Goal: Task Accomplishment & Management: Use online tool/utility

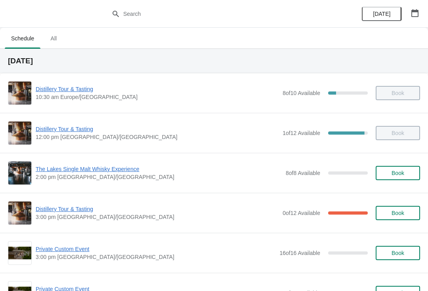
click at [63, 207] on span "Distillery Tour & Tasting" at bounding box center [157, 209] width 243 height 8
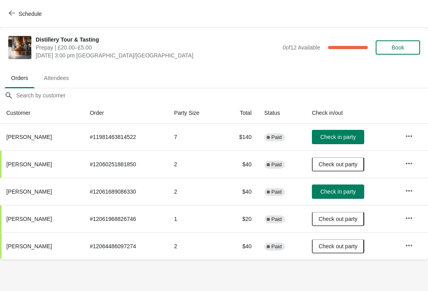
click at [343, 132] on button "Check in party" at bounding box center [338, 137] width 52 height 14
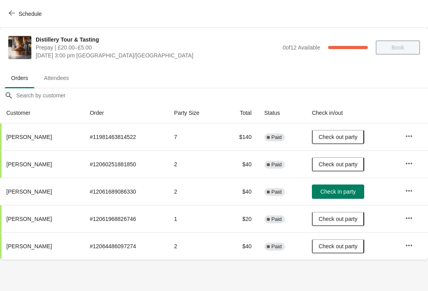
click at [344, 138] on span "Check out party" at bounding box center [338, 137] width 39 height 6
click at [410, 133] on icon "button" at bounding box center [409, 136] width 8 height 8
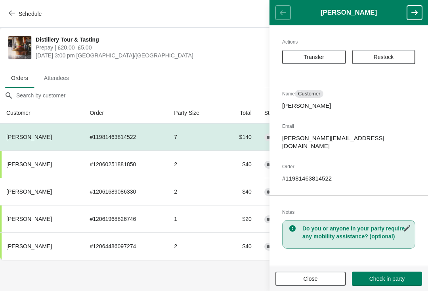
click at [316, 53] on button "Transfer" at bounding box center [313, 57] width 63 height 14
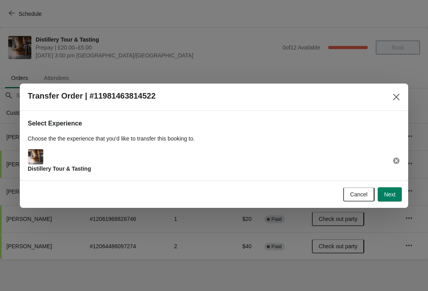
click at [393, 192] on span "Next" at bounding box center [389, 195] width 11 height 6
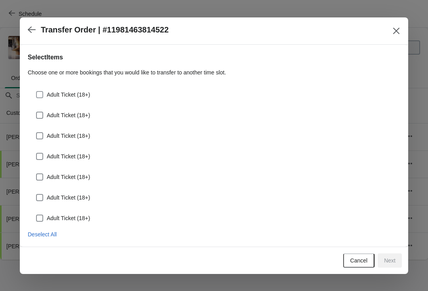
click at [42, 93] on span at bounding box center [39, 94] width 7 height 7
click at [36, 92] on input "Adult Ticket (18+)" at bounding box center [36, 91] width 0 height 0
checkbox input "true"
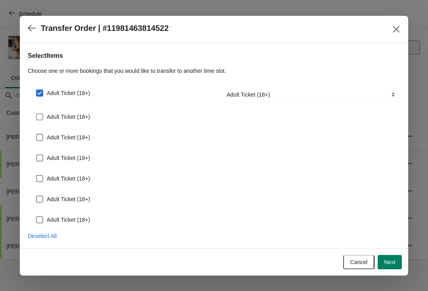
click at [49, 111] on label "Adult Ticket (18+)" at bounding box center [63, 116] width 54 height 11
click at [36, 113] on input "Adult Ticket (18+)" at bounding box center [36, 113] width 0 height 0
checkbox input "true"
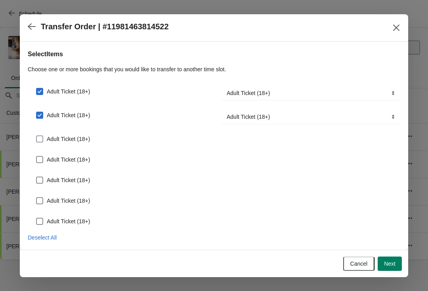
click at [42, 137] on span at bounding box center [39, 139] width 7 height 7
click at [36, 136] on input "Adult Ticket (18+)" at bounding box center [36, 136] width 0 height 0
checkbox input "true"
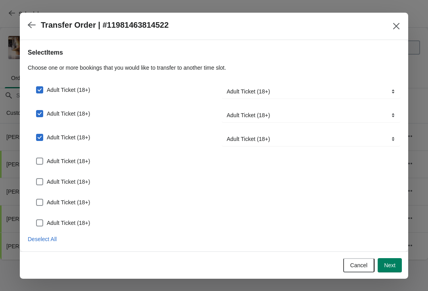
click at [39, 161] on span at bounding box center [39, 161] width 7 height 7
click at [36, 158] on input "Adult Ticket (18+)" at bounding box center [36, 158] width 0 height 0
checkbox input "true"
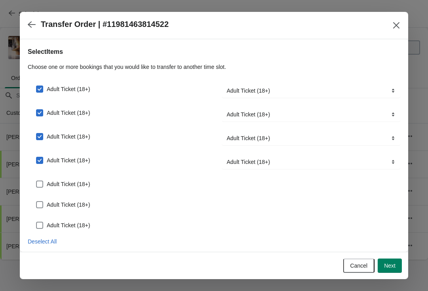
click at [41, 185] on span at bounding box center [39, 184] width 7 height 7
click at [36, 181] on input "Adult Ticket (18+)" at bounding box center [36, 181] width 0 height 0
checkbox input "true"
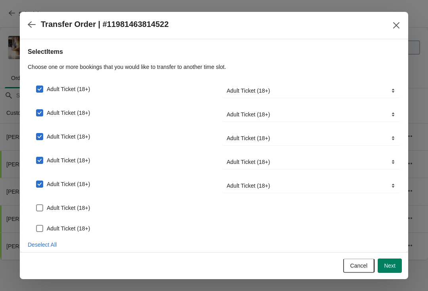
click at [42, 204] on label "Adult Ticket (18+)" at bounding box center [63, 208] width 54 height 11
click at [36, 205] on input "Adult Ticket (18+)" at bounding box center [36, 205] width 0 height 0
checkbox input "true"
click at [38, 229] on span at bounding box center [39, 231] width 7 height 7
click at [36, 229] on input "Adult Ticket (18+)" at bounding box center [36, 228] width 0 height 0
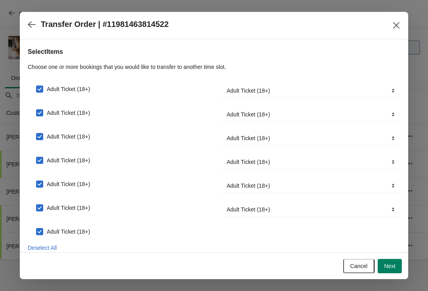
checkbox input "true"
click at [392, 268] on span "Next" at bounding box center [389, 266] width 11 height 6
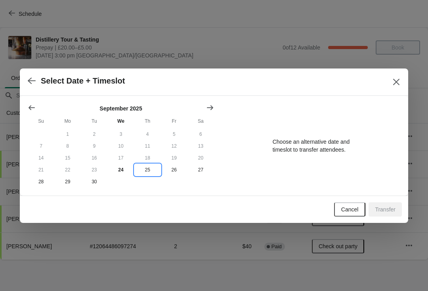
click at [144, 170] on button "25" at bounding box center [147, 170] width 27 height 12
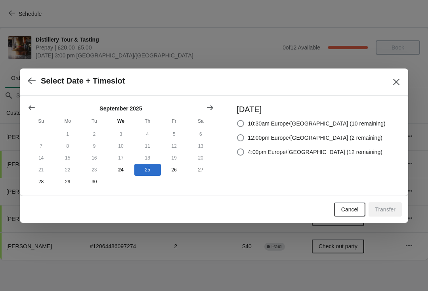
click at [345, 208] on span "Cancel" at bounding box center [349, 210] width 17 height 6
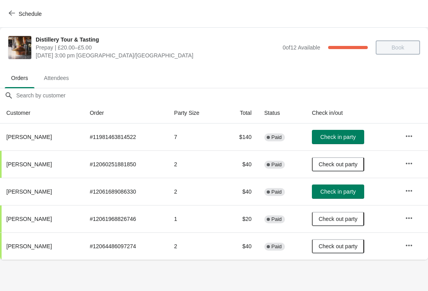
click at [410, 138] on icon "button" at bounding box center [409, 136] width 8 height 8
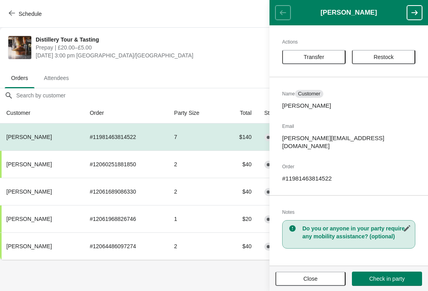
click at [318, 54] on span "Transfer" at bounding box center [314, 57] width 21 height 6
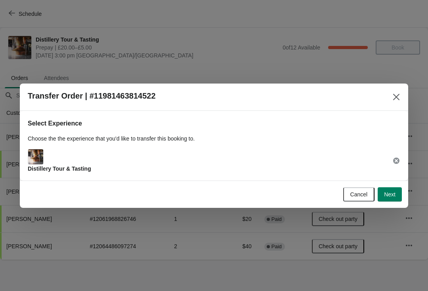
click at [392, 192] on span "Next" at bounding box center [389, 195] width 11 height 6
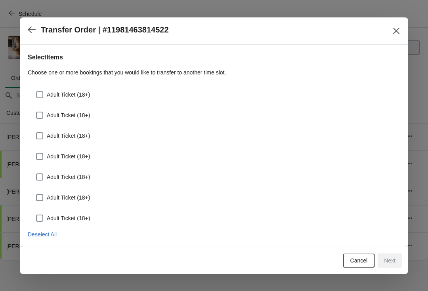
click at [43, 90] on label "Adult Ticket (18+)" at bounding box center [63, 94] width 54 height 11
click at [36, 91] on input "Adult Ticket (18+)" at bounding box center [36, 91] width 0 height 0
checkbox input "true"
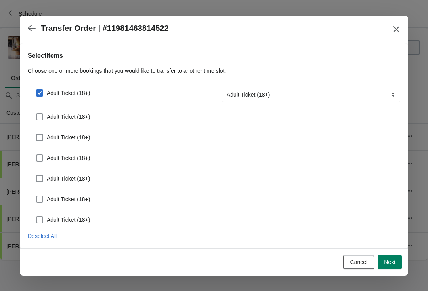
click at [38, 117] on span at bounding box center [39, 116] width 7 height 7
click at [36, 114] on input "Adult Ticket (18+)" at bounding box center [36, 113] width 0 height 0
checkbox input "true"
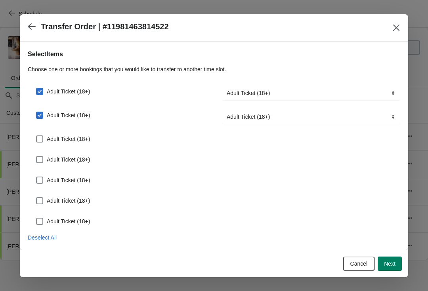
click at [38, 138] on span at bounding box center [39, 139] width 7 height 7
click at [36, 136] on input "Adult Ticket (18+)" at bounding box center [36, 136] width 0 height 0
checkbox input "true"
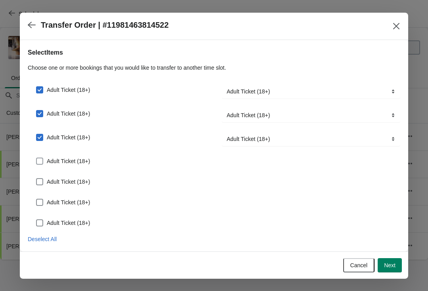
click at [44, 159] on label "Adult Ticket (18+)" at bounding box center [63, 161] width 54 height 11
click at [36, 158] on input "Adult Ticket (18+)" at bounding box center [36, 158] width 0 height 0
checkbox input "true"
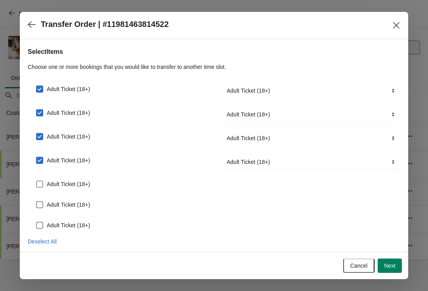
click at [42, 183] on span at bounding box center [39, 184] width 7 height 7
click at [36, 181] on input "Adult Ticket (18+)" at bounding box center [36, 181] width 0 height 0
checkbox input "true"
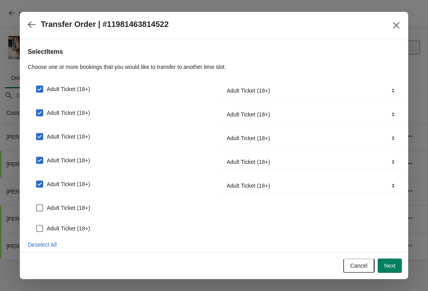
click at [42, 207] on span at bounding box center [39, 208] width 7 height 7
click at [36, 205] on input "Adult Ticket (18+)" at bounding box center [36, 205] width 0 height 0
checkbox input "true"
click at [44, 227] on label "Adult Ticket (18+)" at bounding box center [63, 231] width 54 height 11
click at [36, 228] on input "Adult Ticket (18+)" at bounding box center [36, 228] width 0 height 0
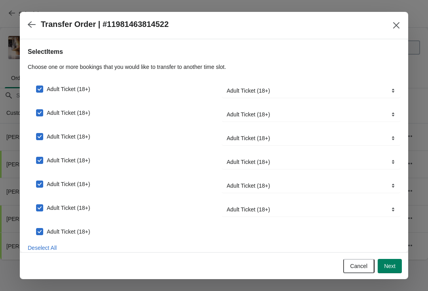
checkbox input "true"
click at [391, 270] on button "Next" at bounding box center [390, 266] width 24 height 14
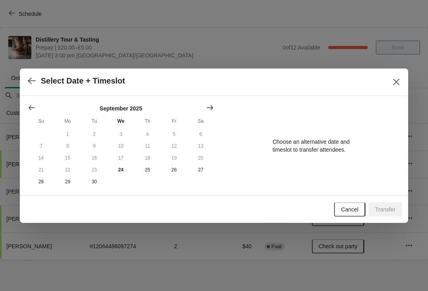
click at [395, 78] on icon "Close" at bounding box center [397, 82] width 8 height 8
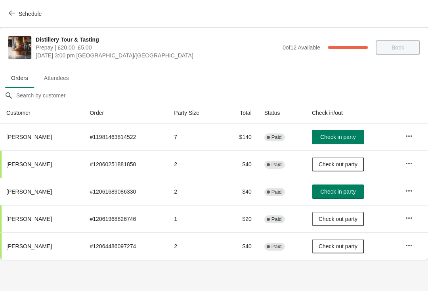
click at [412, 133] on icon "button" at bounding box center [409, 136] width 8 height 8
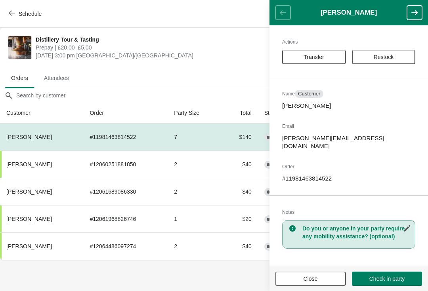
click at [313, 53] on button "Transfer" at bounding box center [313, 57] width 63 height 14
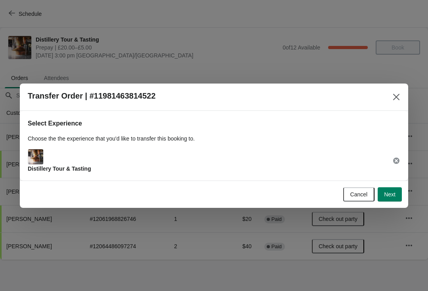
click at [396, 192] on button "Next" at bounding box center [390, 195] width 24 height 14
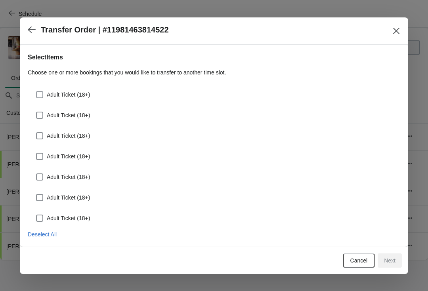
click at [42, 97] on span at bounding box center [39, 94] width 7 height 7
click at [36, 92] on input "Adult Ticket (18+)" at bounding box center [36, 91] width 0 height 0
checkbox input "true"
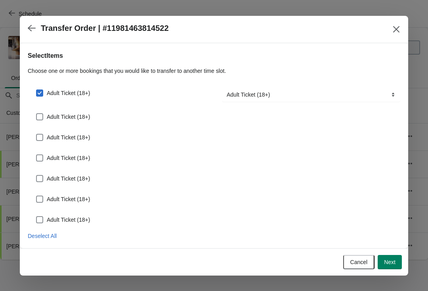
click at [46, 114] on label "Adult Ticket (18+)" at bounding box center [63, 116] width 54 height 11
click at [36, 114] on input "Adult Ticket (18+)" at bounding box center [36, 113] width 0 height 0
checkbox input "true"
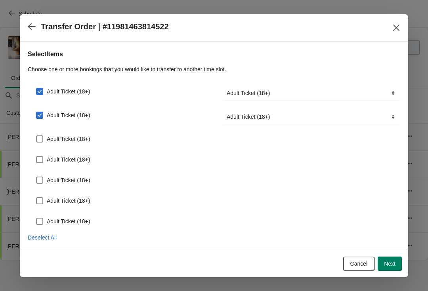
click at [40, 142] on span at bounding box center [39, 139] width 7 height 7
click at [36, 136] on input "Adult Ticket (18+)" at bounding box center [36, 136] width 0 height 0
checkbox input "true"
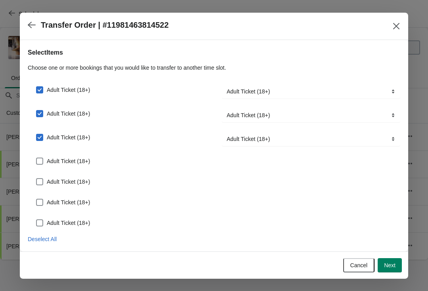
click at [42, 162] on span at bounding box center [39, 161] width 7 height 7
click at [36, 158] on input "Adult Ticket (18+)" at bounding box center [36, 158] width 0 height 0
checkbox input "true"
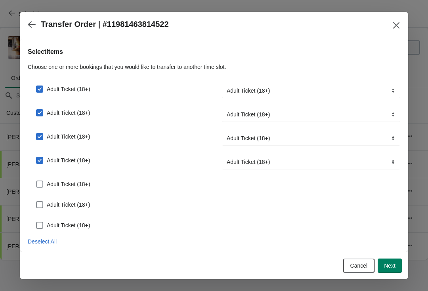
click at [40, 184] on span at bounding box center [39, 184] width 7 height 7
click at [36, 181] on input "Adult Ticket (18+)" at bounding box center [36, 181] width 0 height 0
checkbox input "true"
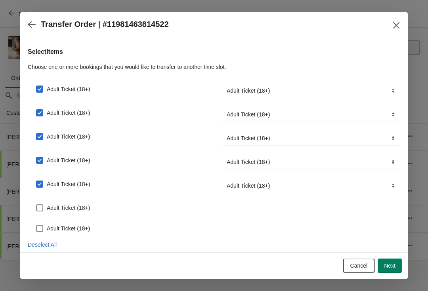
click at [45, 206] on label "Adult Ticket (18+)" at bounding box center [63, 208] width 54 height 11
click at [36, 205] on input "Adult Ticket (18+)" at bounding box center [36, 205] width 0 height 0
checkbox input "true"
click at [40, 228] on span at bounding box center [39, 231] width 7 height 7
click at [36, 228] on input "Adult Ticket (18+)" at bounding box center [36, 228] width 0 height 0
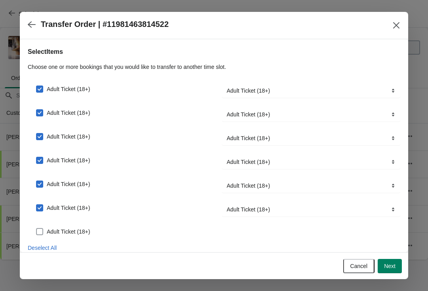
checkbox input "true"
click at [395, 269] on span "Next" at bounding box center [389, 266] width 11 height 6
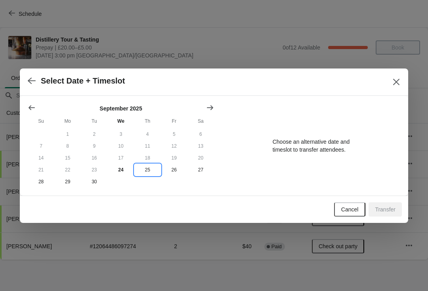
click at [147, 174] on button "25" at bounding box center [147, 170] width 27 height 12
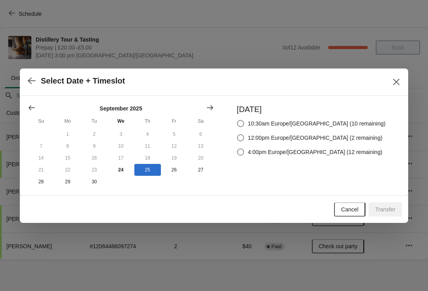
click at [244, 136] on span at bounding box center [240, 137] width 7 height 7
click at [238, 135] on input "12:00pm Europe/[GEOGRAPHIC_DATA] (2 remaining)" at bounding box center [237, 134] width 0 height 0
radio input "true"
click at [384, 209] on span "Transfer" at bounding box center [385, 210] width 21 height 6
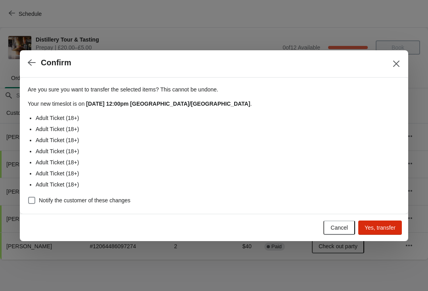
click at [34, 199] on span at bounding box center [31, 200] width 7 height 7
click at [29, 197] on input "Notify the customer of these changes" at bounding box center [28, 197] width 0 height 0
checkbox input "true"
click at [382, 228] on span "Yes, transfer" at bounding box center [380, 228] width 31 height 6
click at [396, 65] on icon "Close" at bounding box center [397, 64] width 8 height 8
